Goal: Navigation & Orientation: Go to known website

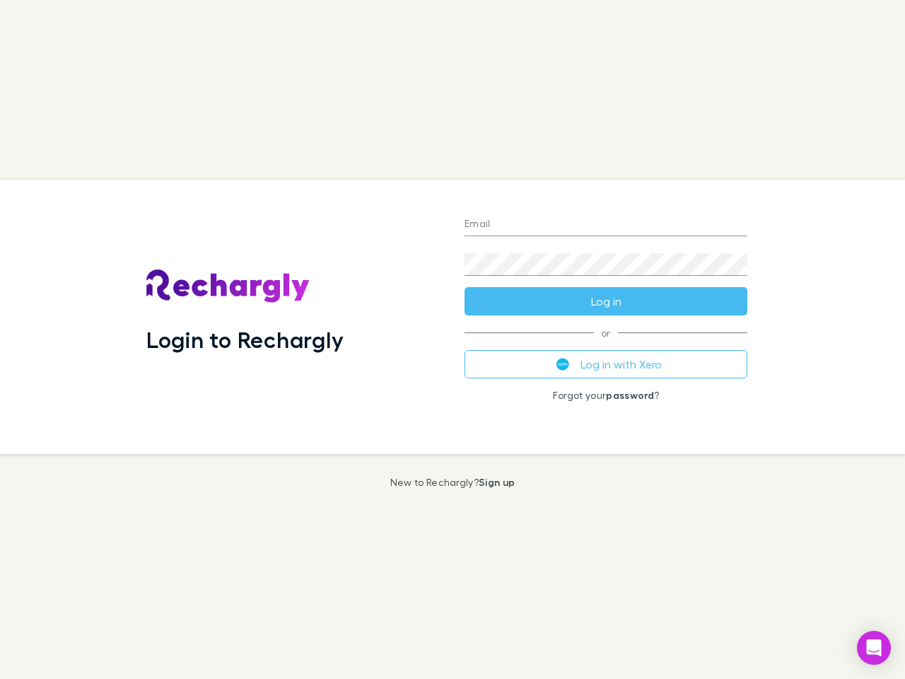
click at [453, 339] on div "Login to Rechargly" at bounding box center [294, 317] width 318 height 274
click at [606, 225] on input "Email" at bounding box center [606, 225] width 283 height 23
click at [606, 301] on button "Log in" at bounding box center [606, 301] width 283 height 28
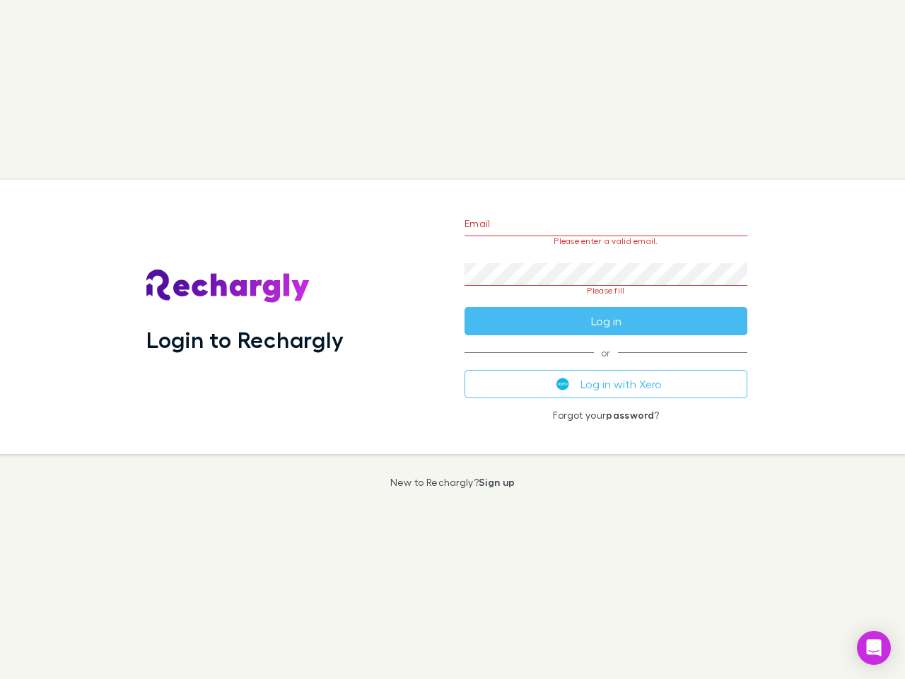
click at [606, 364] on div "Email Please enter a valid email. Password Please fill Log in or Log in with Xe…" at bounding box center [606, 317] width 306 height 274
click at [874, 648] on icon "Open Intercom Messenger" at bounding box center [874, 647] width 15 height 17
